Goal: Book appointment/travel/reservation

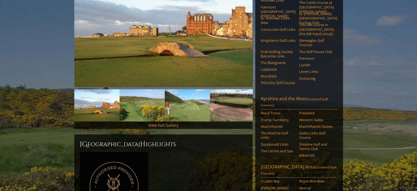
scroll to position [109, 0]
click at [283, 95] on link "Ayrshire and the West (Scotland Golf Courses)" at bounding box center [299, 102] width 77 height 14
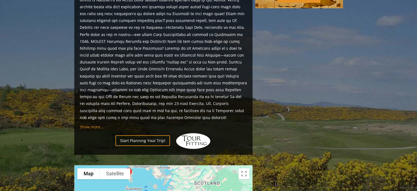
scroll to position [396, 0]
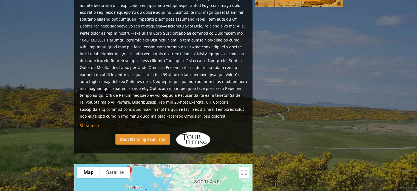
click at [129, 134] on link "Start Planning Your Trip!" at bounding box center [142, 139] width 55 height 11
